Goal: Navigation & Orientation: Find specific page/section

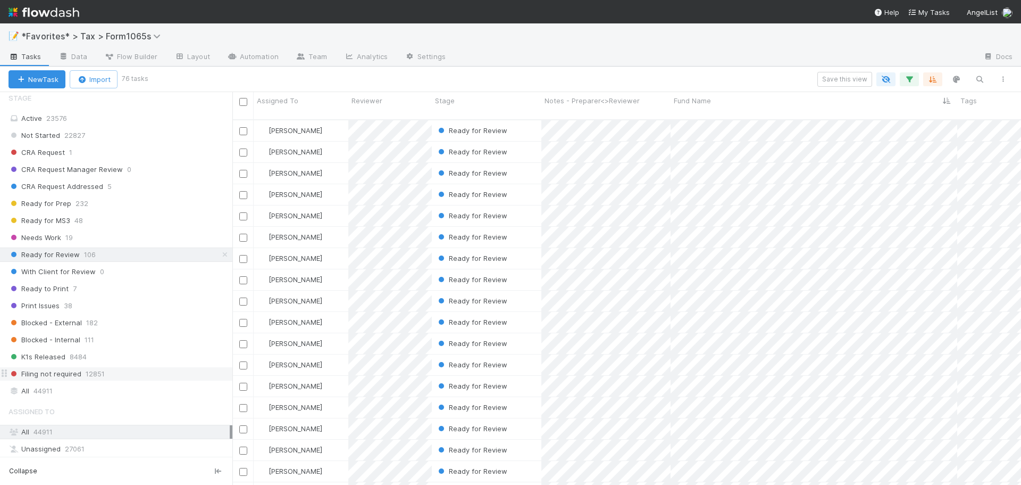
scroll to position [674, 0]
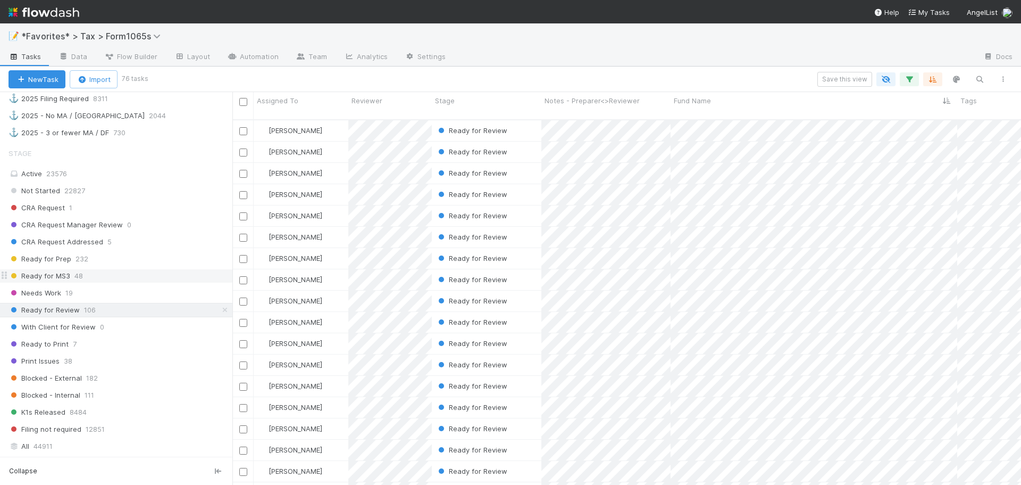
click at [122, 274] on div "Ready for MS3 48" at bounding box center [121, 275] width 224 height 13
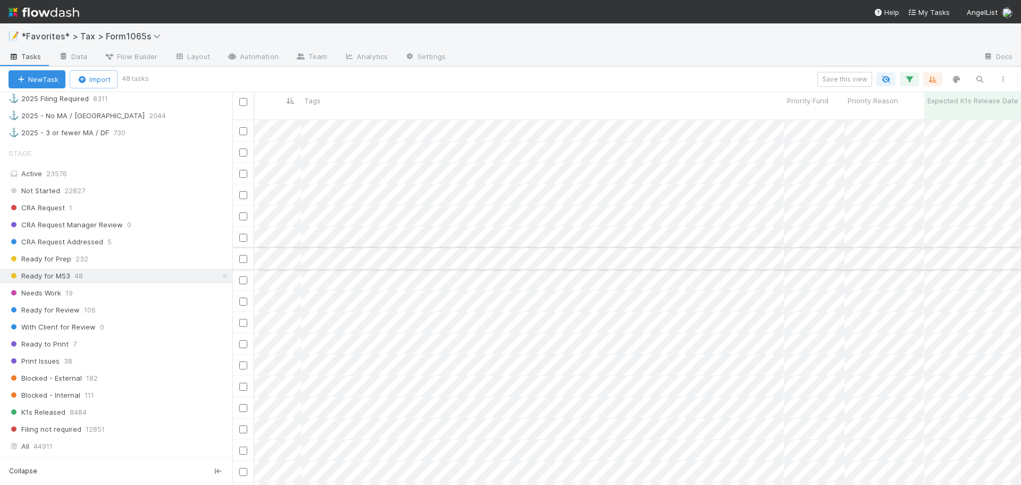
scroll to position [0, 617]
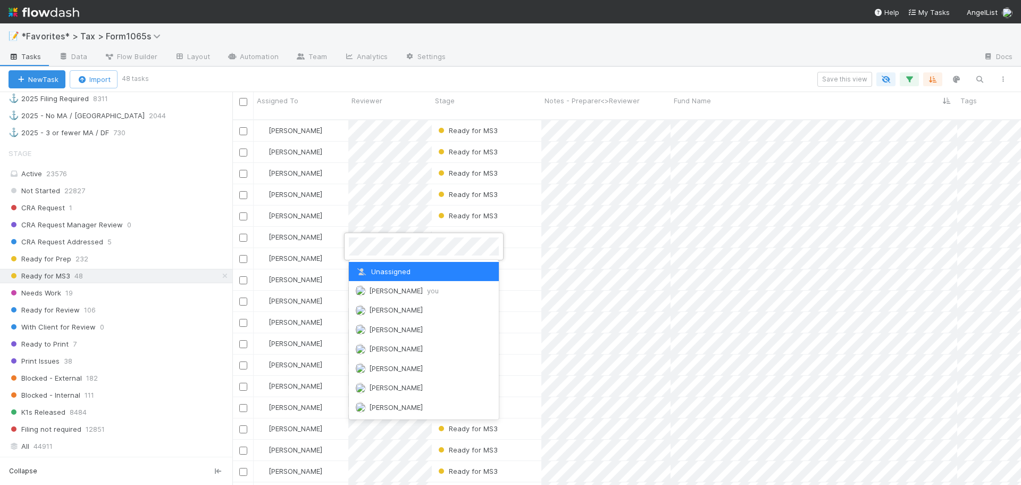
click at [657, 242] on div at bounding box center [510, 242] width 1021 height 485
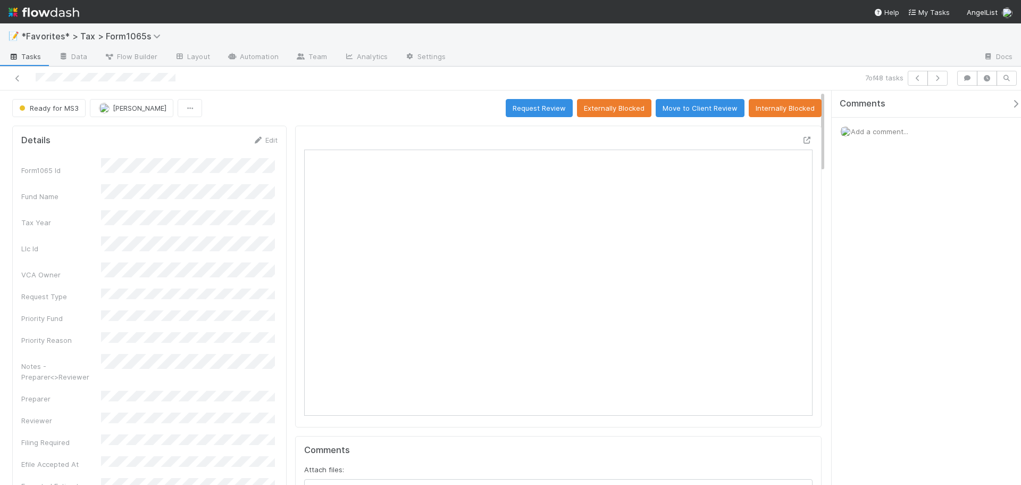
click at [802, 141] on icon at bounding box center [807, 140] width 11 height 7
click at [19, 79] on icon at bounding box center [17, 78] width 11 height 7
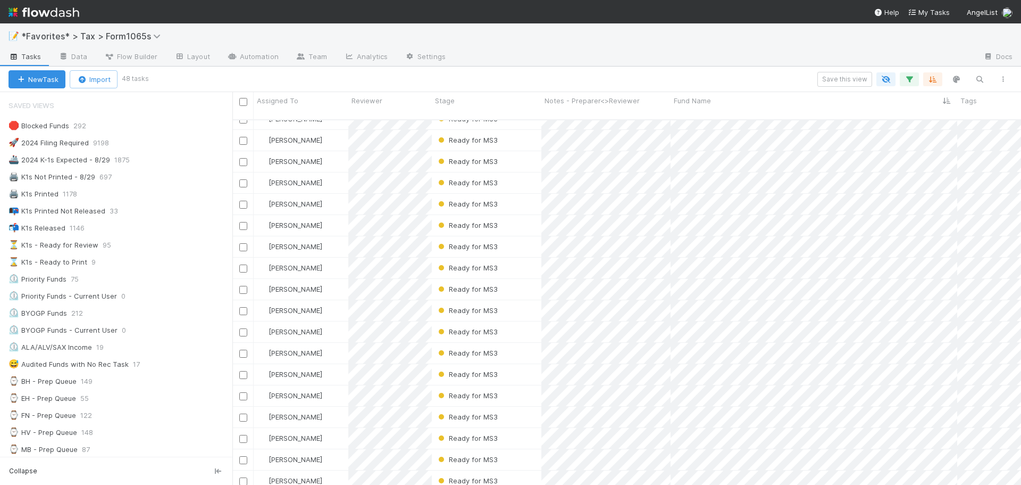
scroll to position [656, 0]
click at [732, 56] on div at bounding box center [714, 57] width 521 height 17
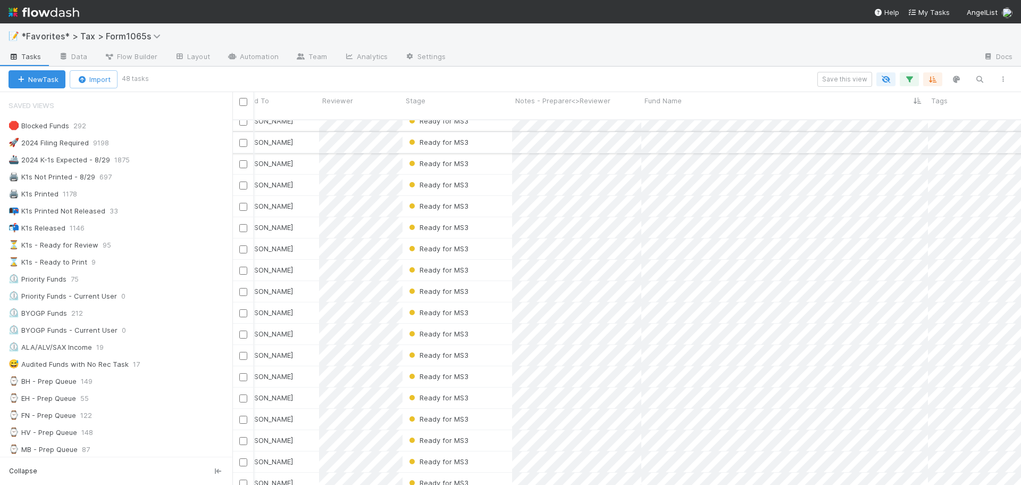
scroll to position [656, 29]
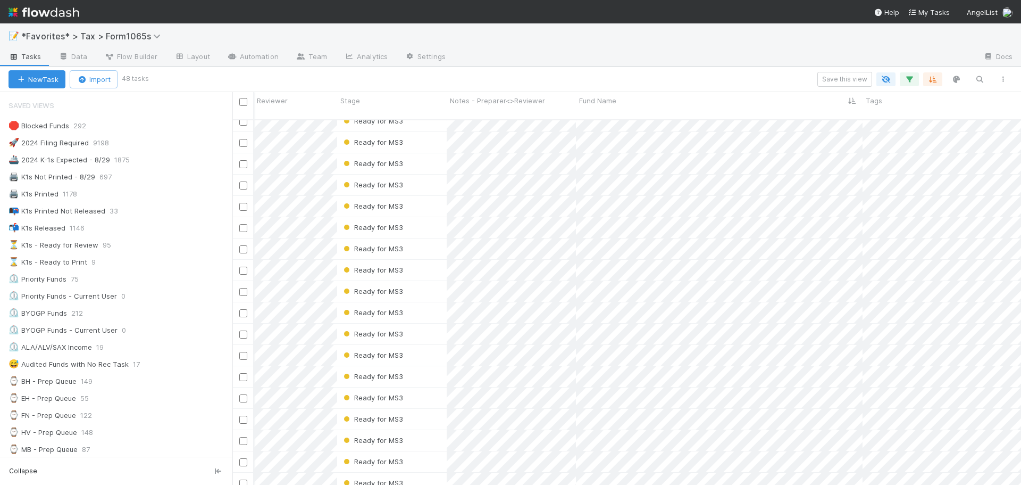
click at [600, 41] on div "📝 *Favorites* > Tax > Form1065s" at bounding box center [510, 36] width 1021 height 26
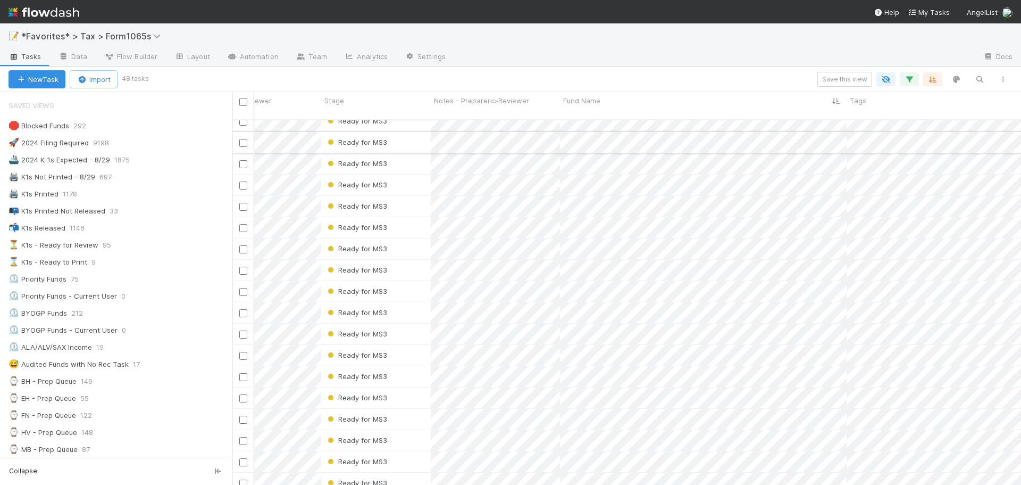
scroll to position [0, 184]
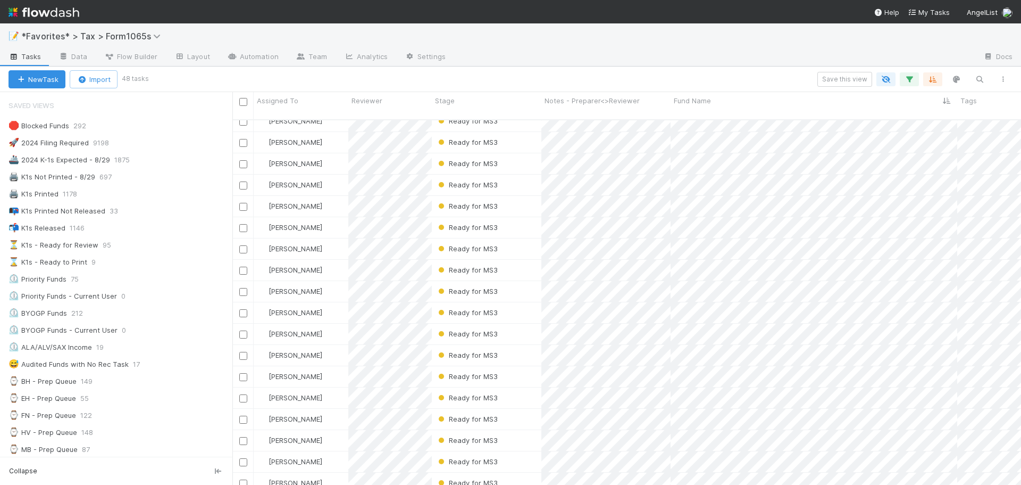
click at [645, 63] on div at bounding box center [714, 57] width 521 height 17
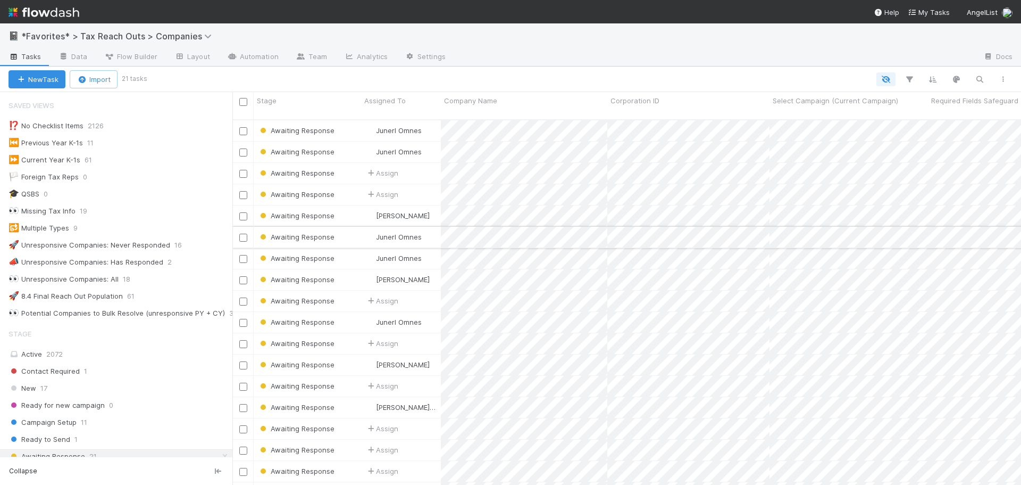
scroll to position [319, 0]
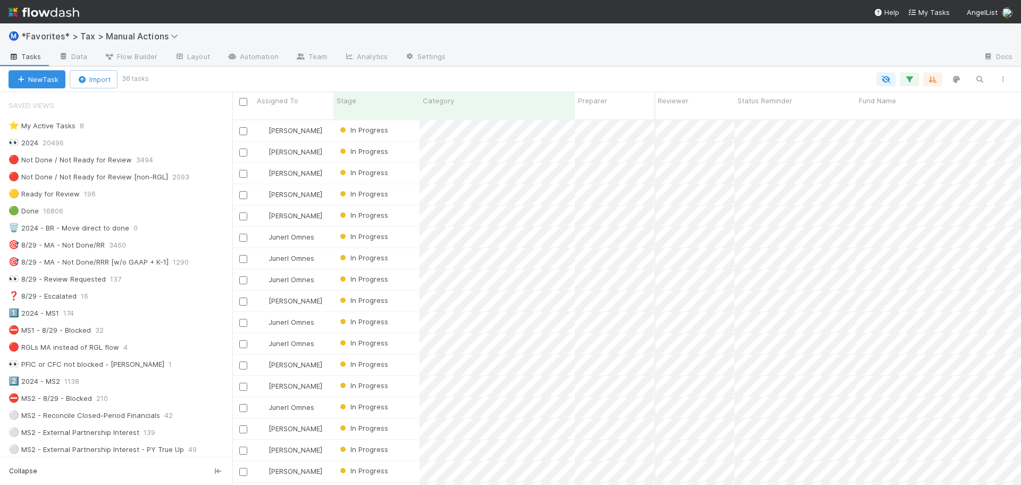
scroll to position [927, 0]
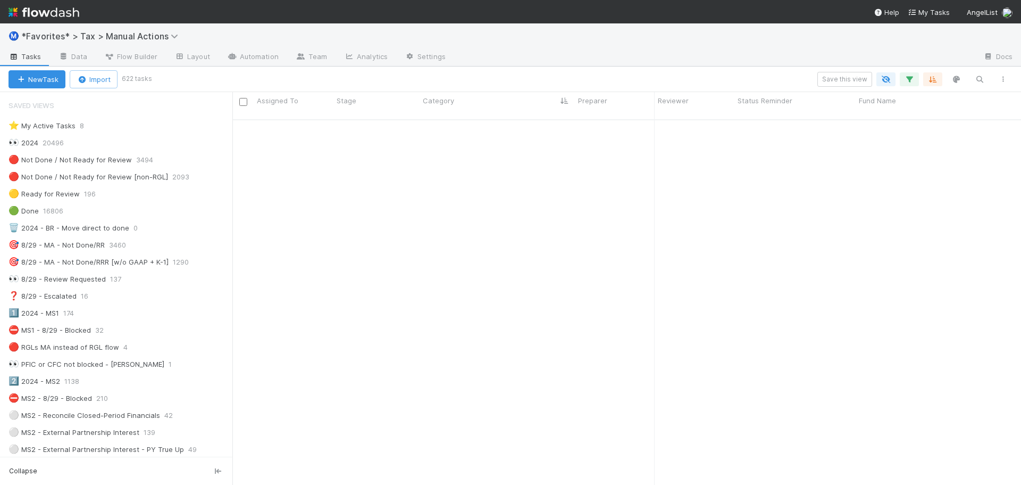
scroll to position [366, 781]
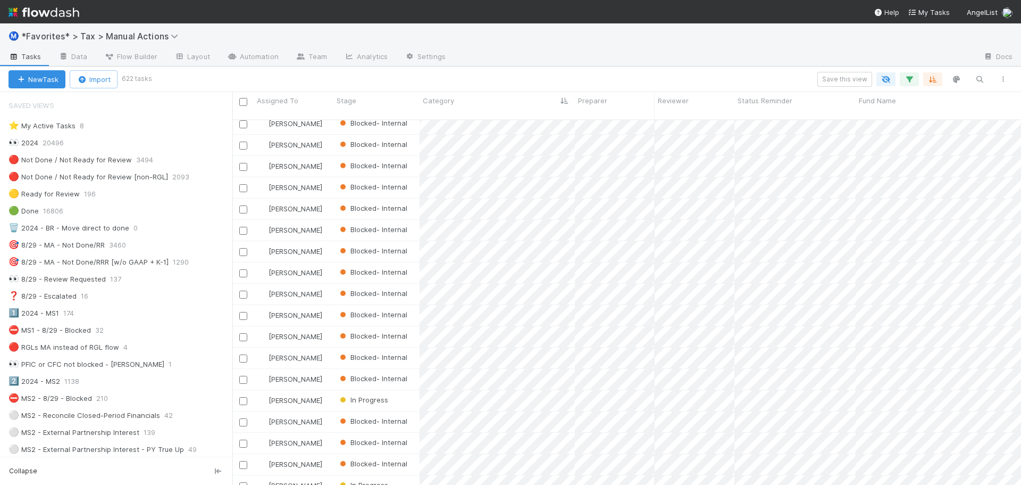
click at [62, 19] on img at bounding box center [44, 12] width 71 height 18
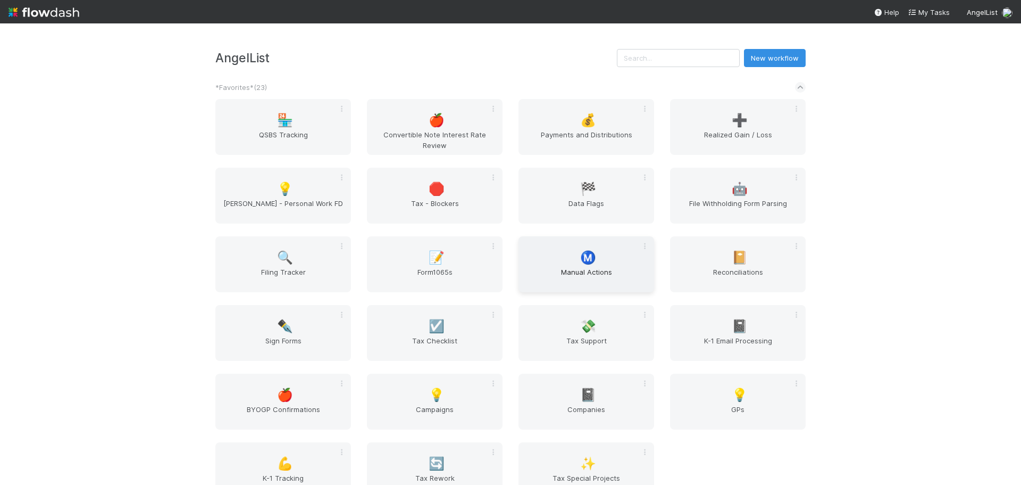
click at [611, 265] on div "Ⓜ️ Manual Actions" at bounding box center [587, 264] width 136 height 56
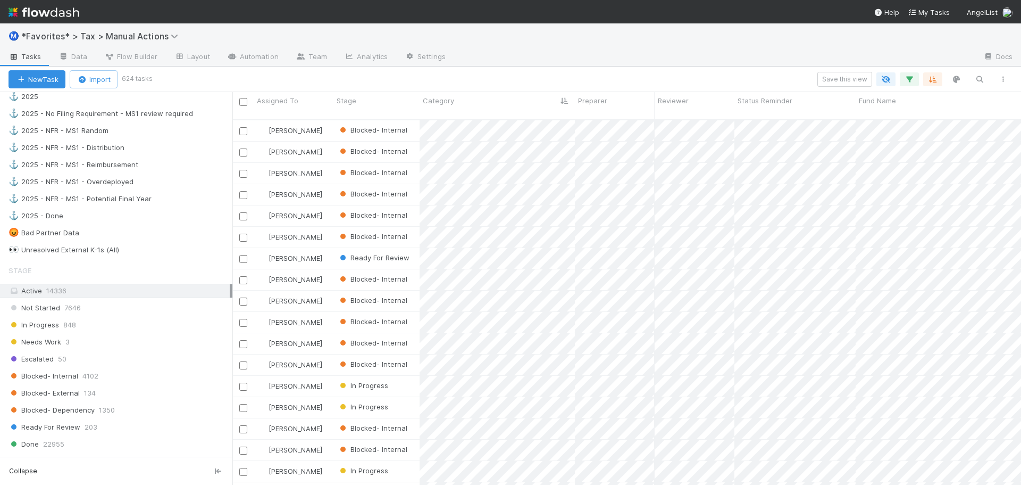
scroll to position [798, 0]
click at [103, 252] on div "👀 Unresolved External K-1s (All)" at bounding box center [64, 246] width 111 height 13
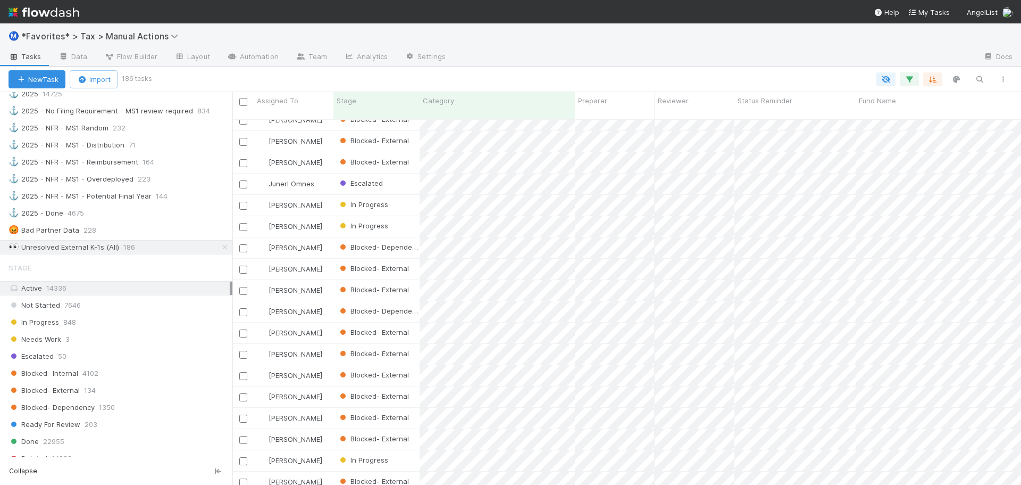
scroll to position [1011, 0]
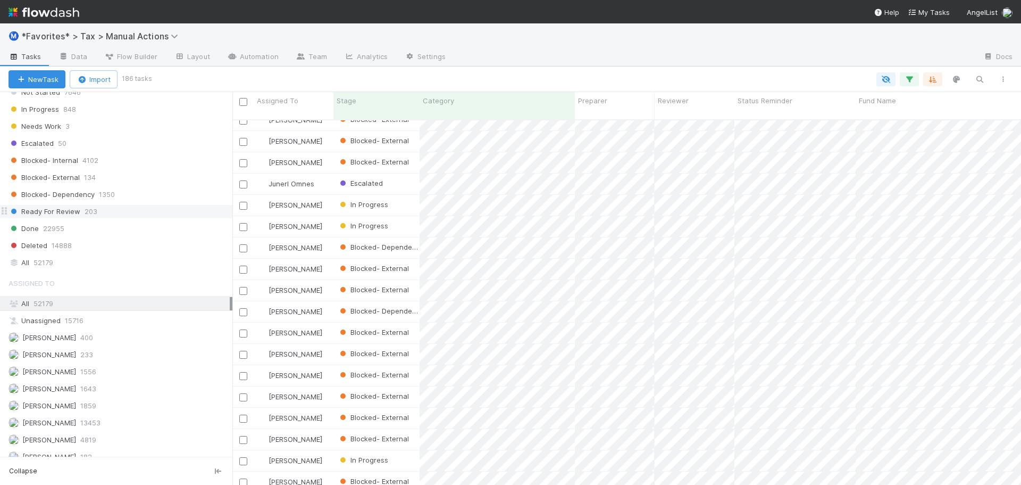
click at [78, 210] on span "Ready For Review" at bounding box center [45, 211] width 72 height 13
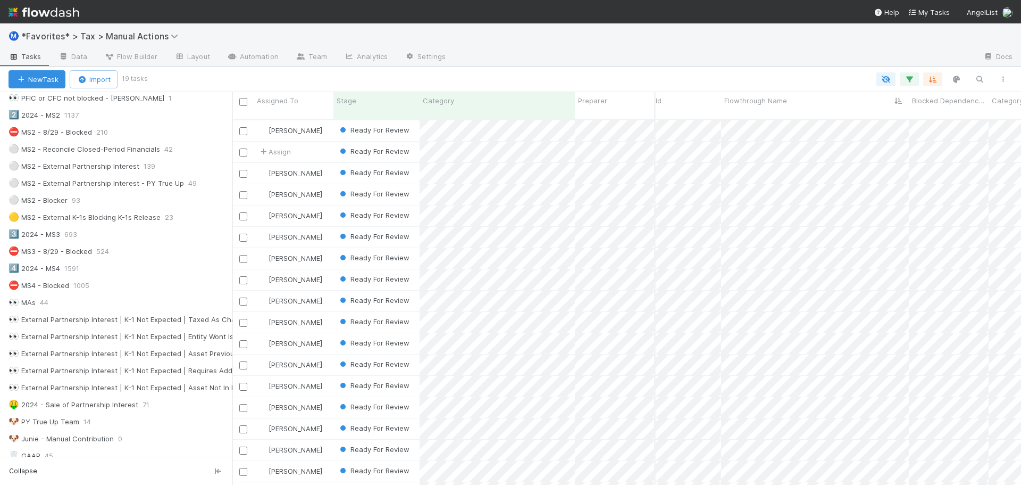
scroll to position [851, 0]
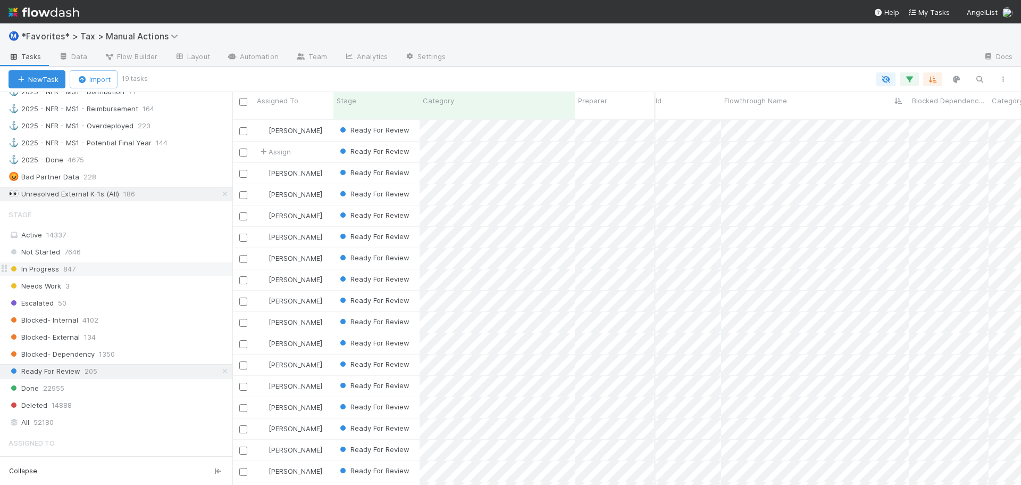
click at [104, 275] on div "In Progress 847" at bounding box center [121, 268] width 224 height 13
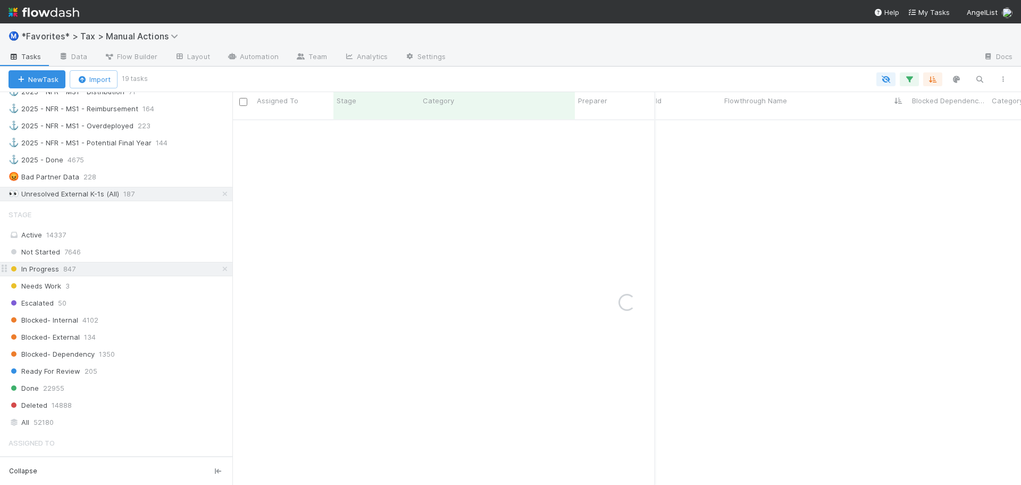
click at [104, 275] on div "In Progress 847" at bounding box center [121, 268] width 224 height 13
